Goal: Information Seeking & Learning: Learn about a topic

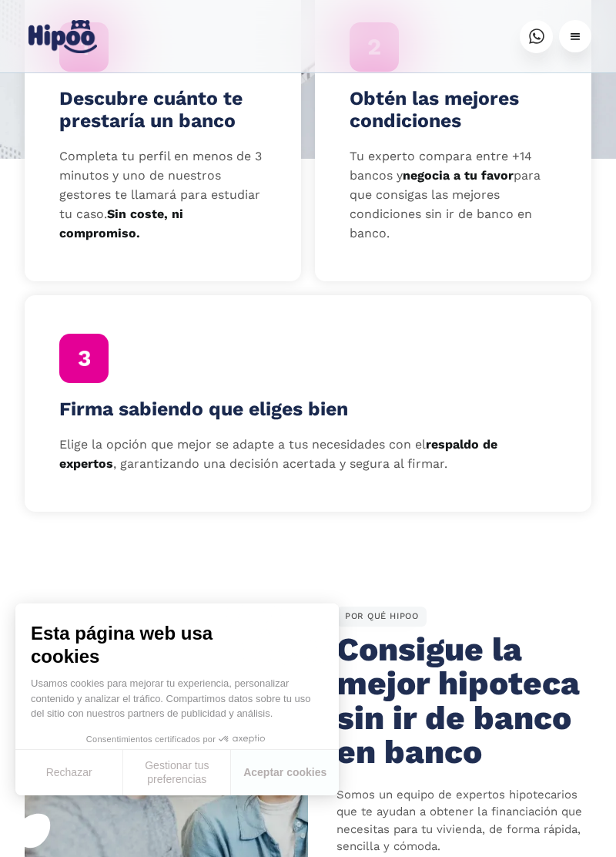
scroll to position [606, 0]
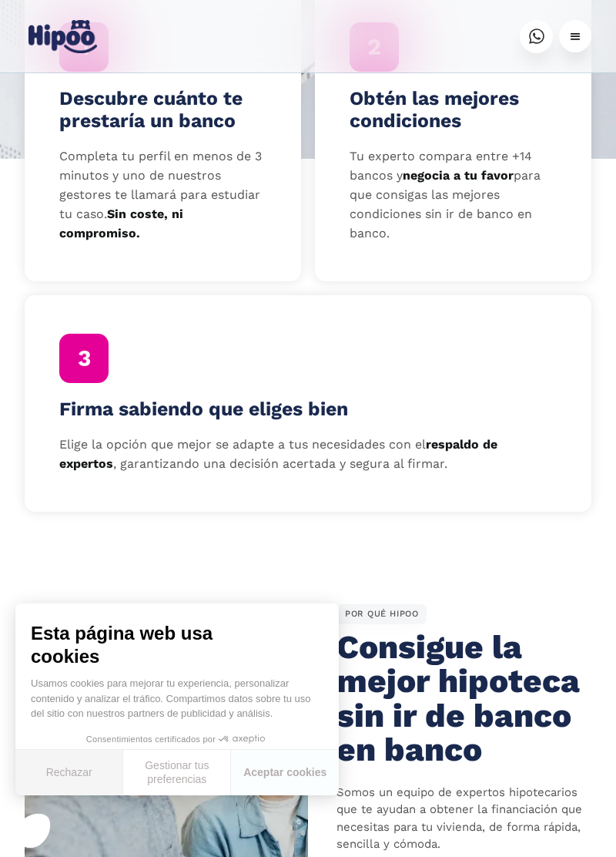
click at [102, 795] on button "Rechazar" at bounding box center [69, 772] width 108 height 45
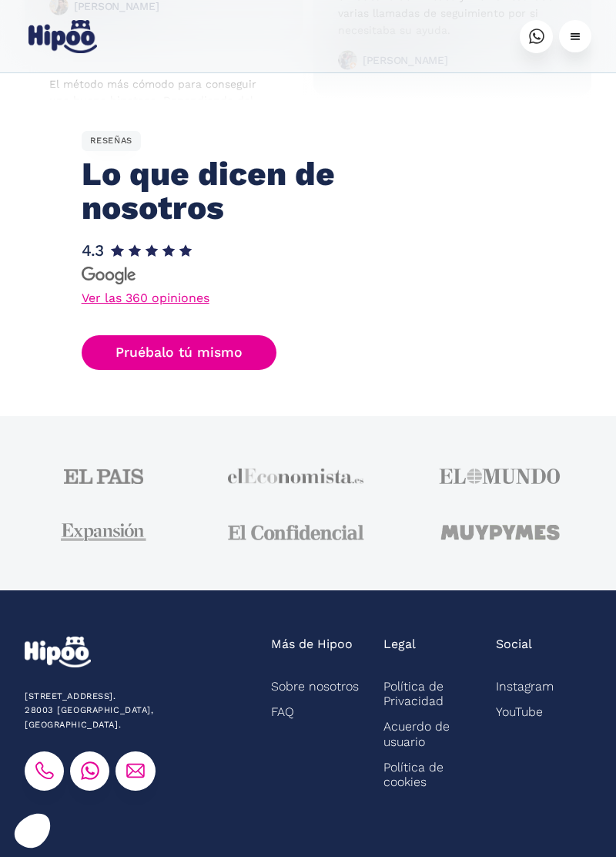
scroll to position [4269, 0]
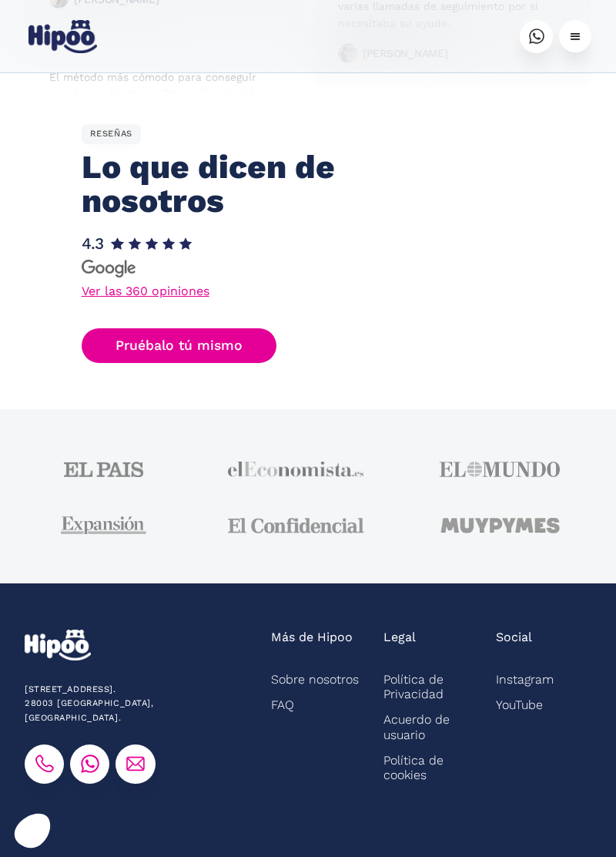
click at [327, 689] on link "Sobre nosotros" at bounding box center [315, 678] width 88 height 25
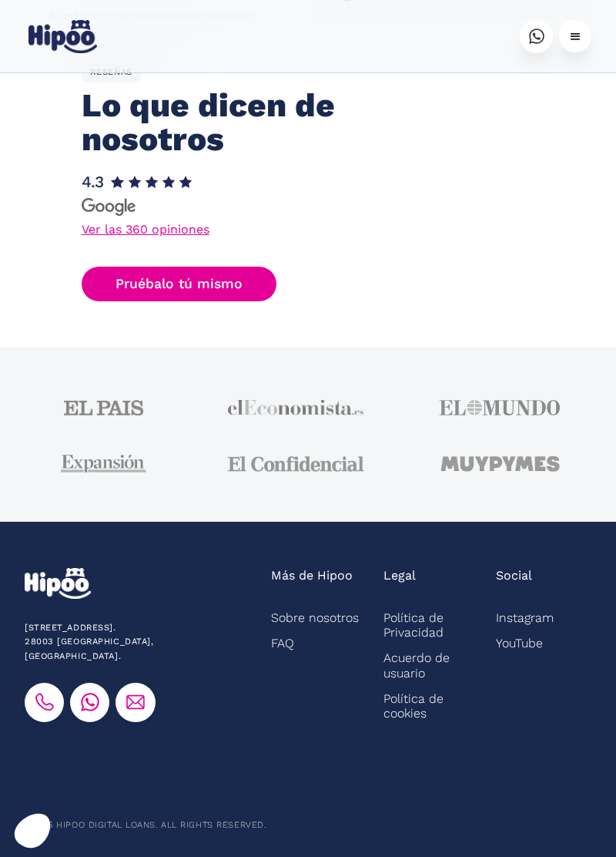
scroll to position [4336, 0]
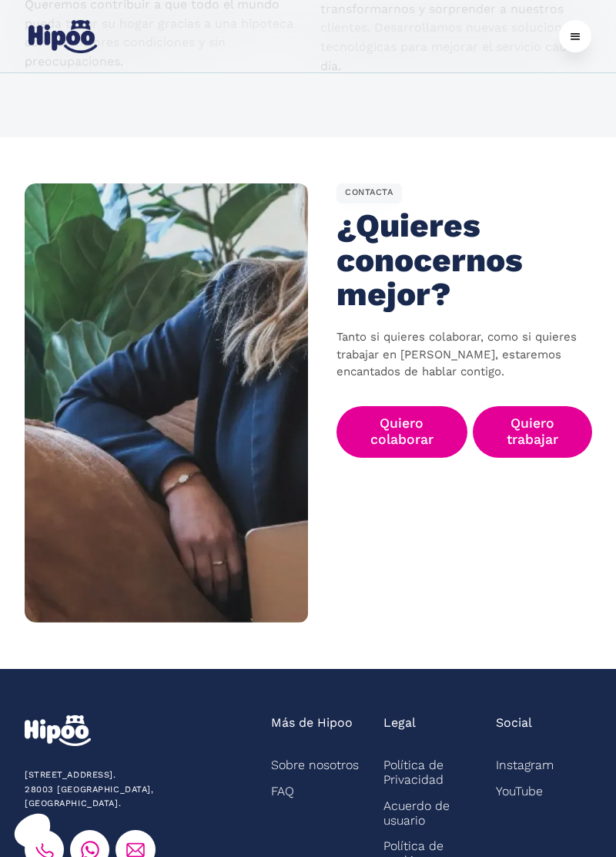
scroll to position [2243, 0]
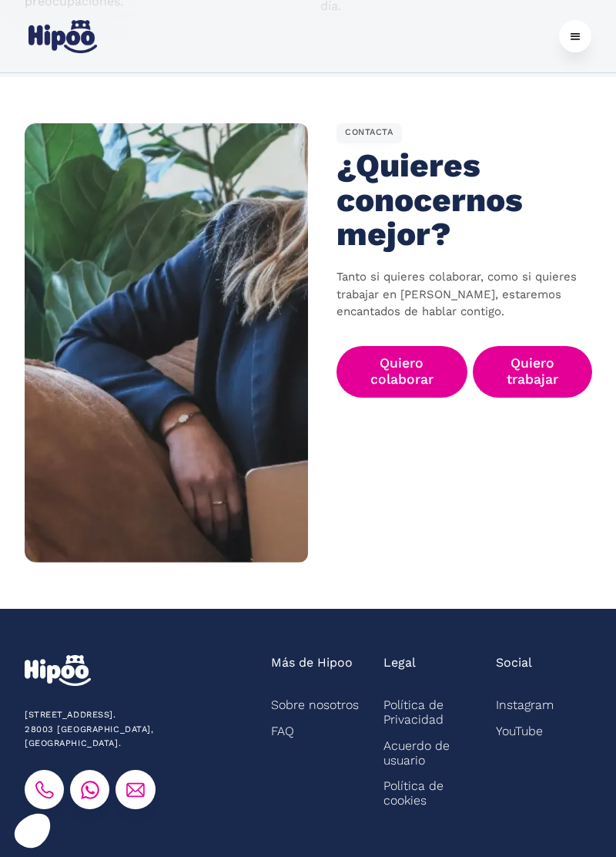
click at [290, 718] on link "FAQ" at bounding box center [282, 730] width 23 height 25
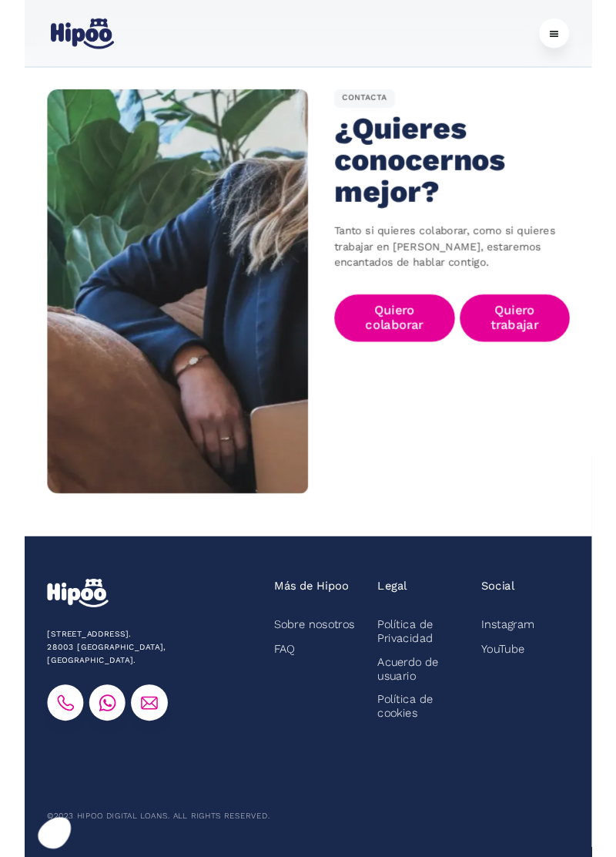
scroll to position [2305, 0]
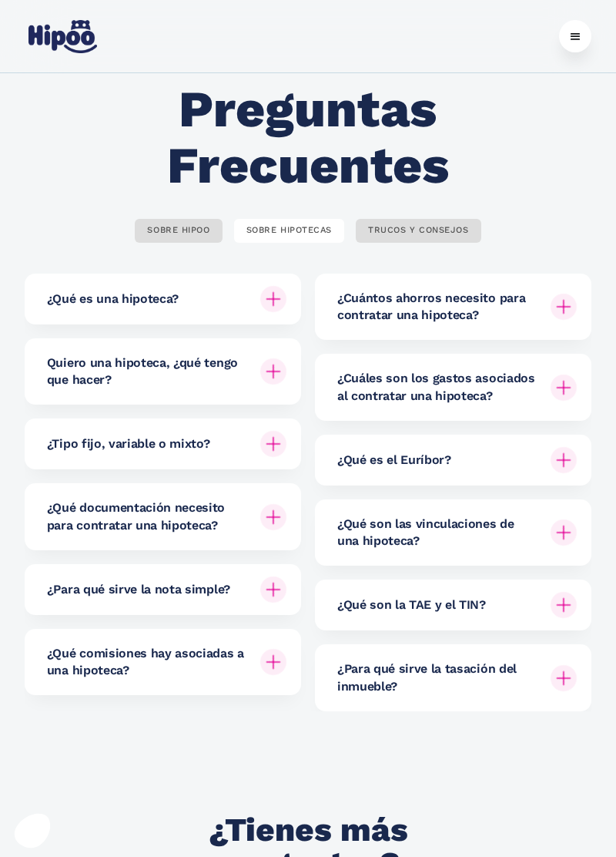
scroll to position [43, 0]
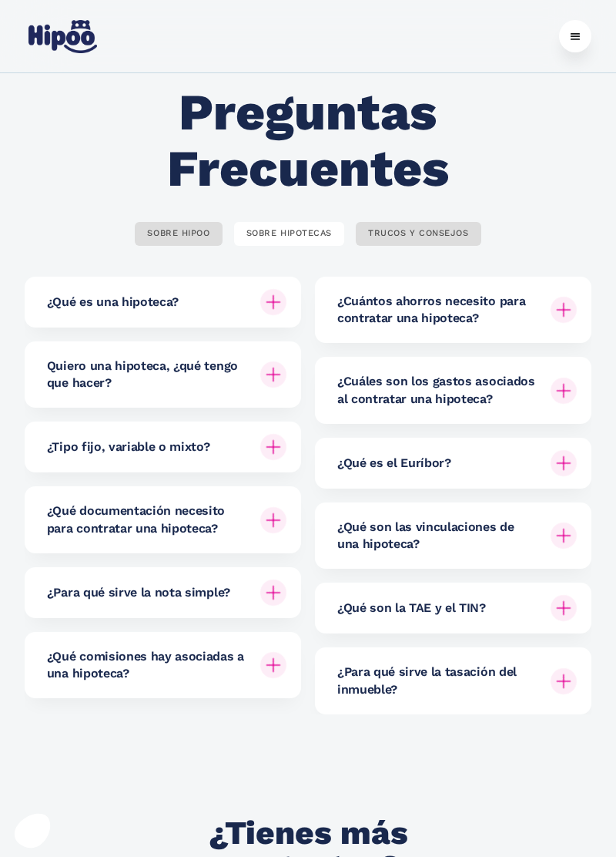
click at [274, 452] on img at bounding box center [273, 447] width 26 height 26
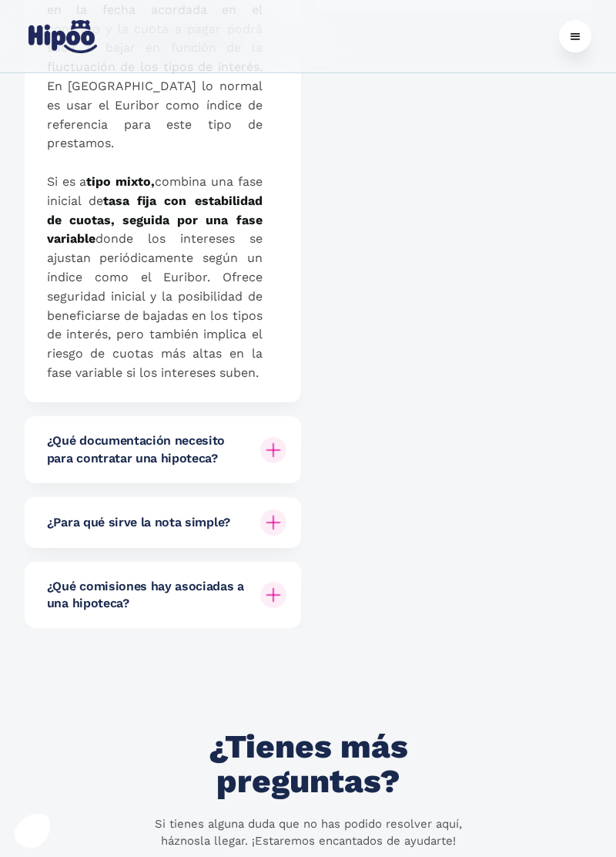
scroll to position [745, 0]
click at [278, 535] on img at bounding box center [273, 521] width 26 height 26
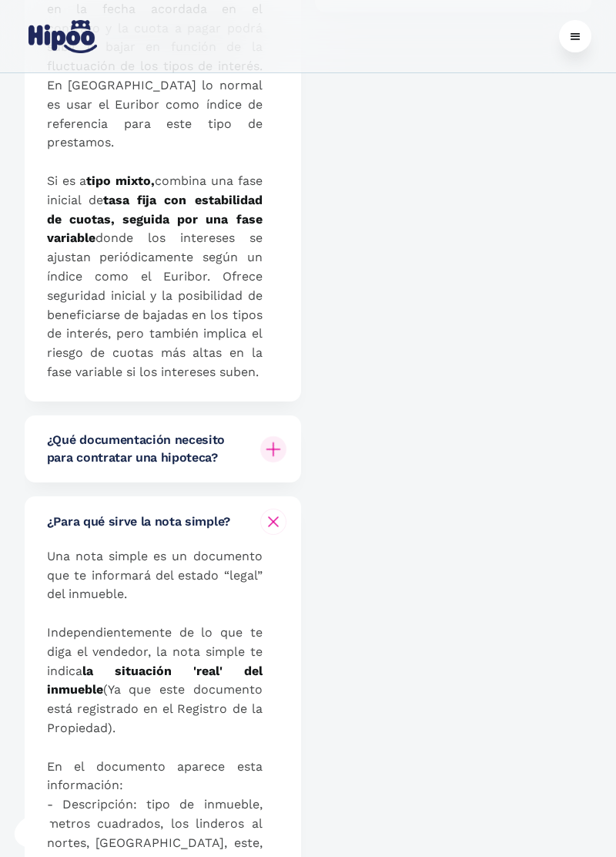
click at [260, 475] on div "¿Qué documentación necesito para contratar una hipoteca?" at bounding box center [167, 448] width 240 height 66
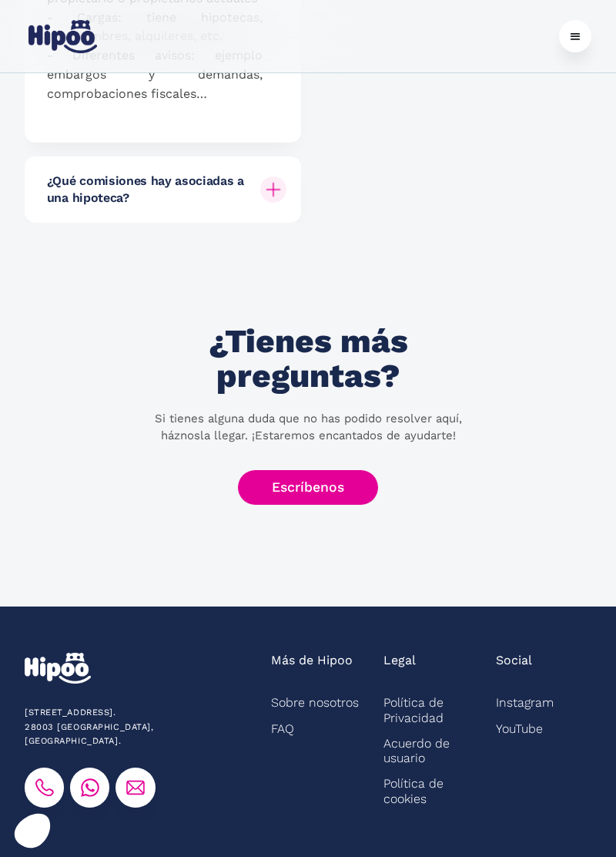
scroll to position [2700, 0]
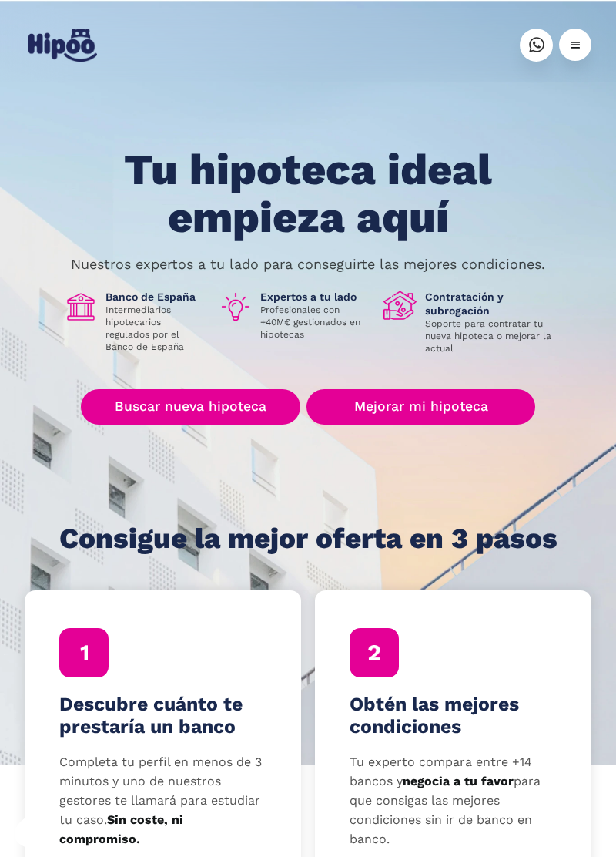
click at [574, 35] on div "menu" at bounding box center [575, 45] width 32 height 32
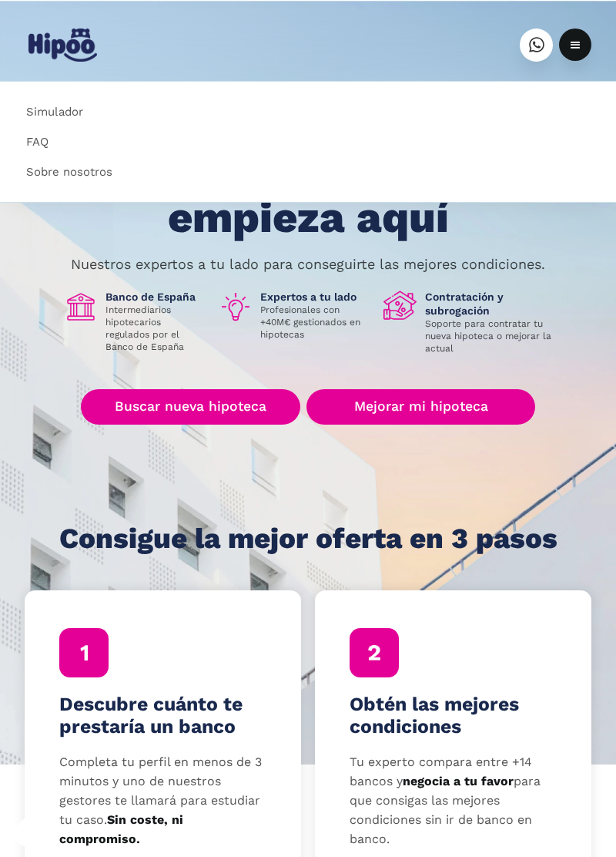
click at [99, 167] on link "Sobre nosotros" at bounding box center [308, 172] width 592 height 30
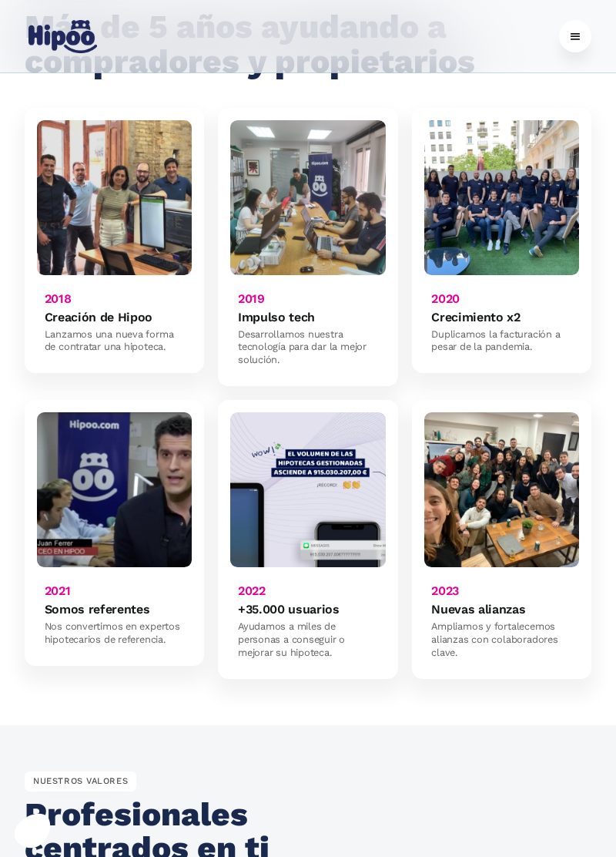
scroll to position [1058, 0]
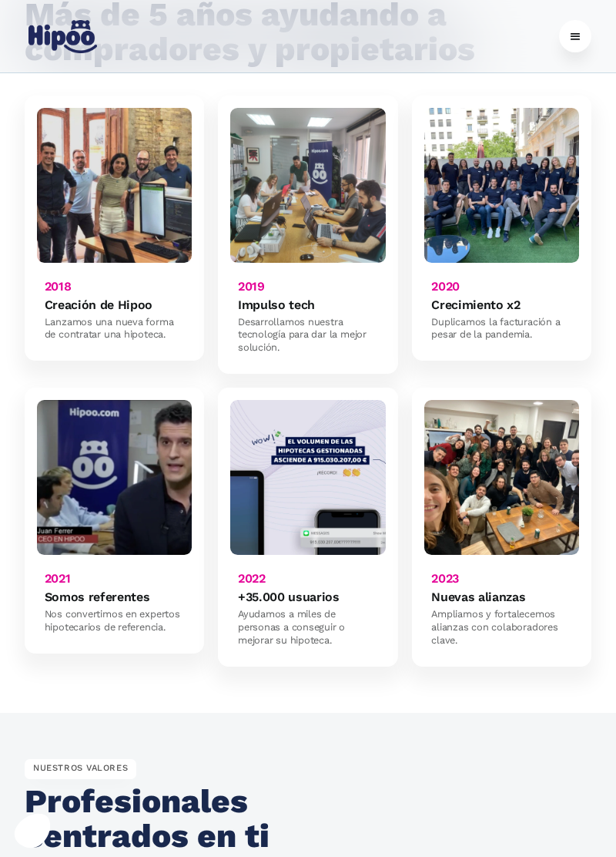
click at [102, 190] on img at bounding box center [114, 185] width 155 height 155
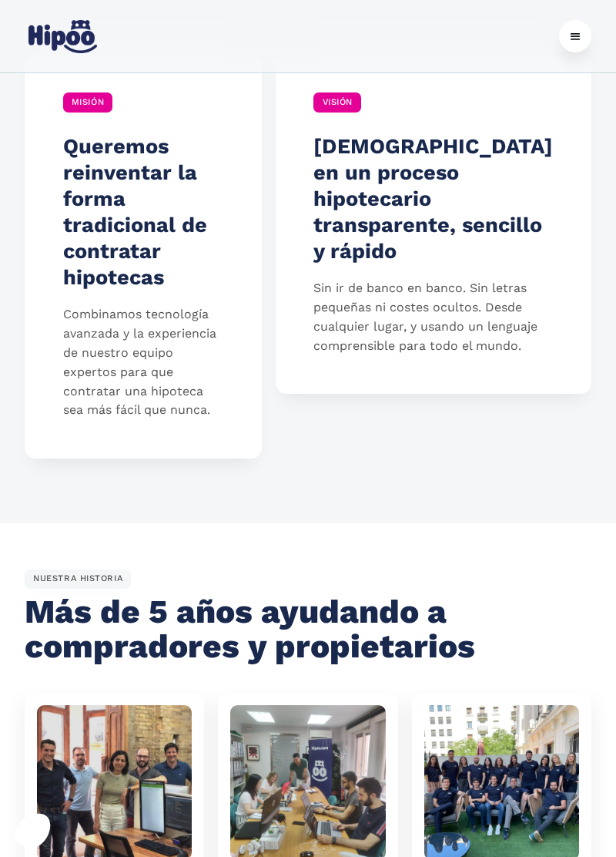
scroll to position [0, 0]
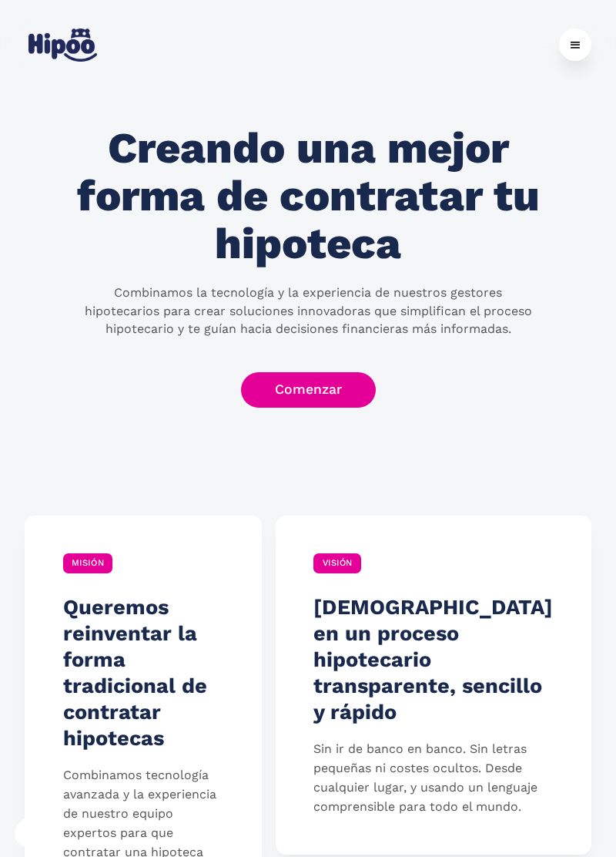
click at [340, 390] on link "Comenzar" at bounding box center [308, 389] width 135 height 35
